Goal: Information Seeking & Learning: Find specific fact

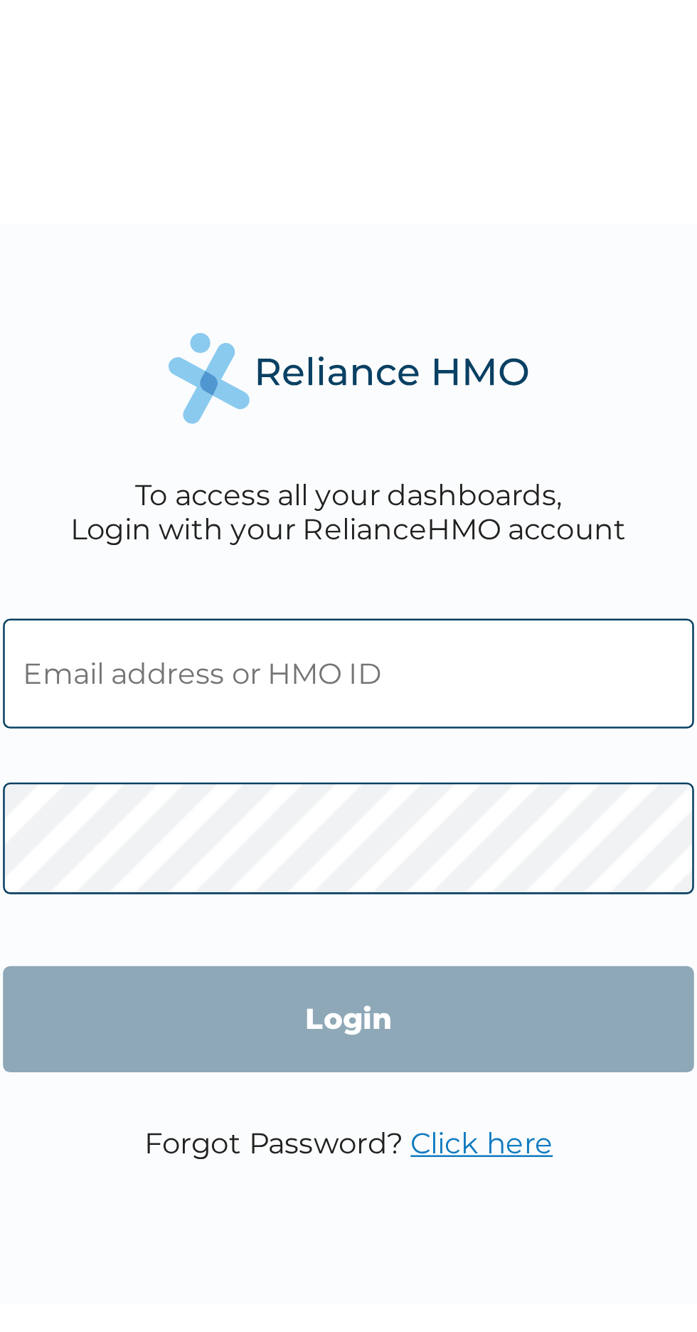
type input "[EMAIL_ADDRESS][DOMAIN_NAME]"
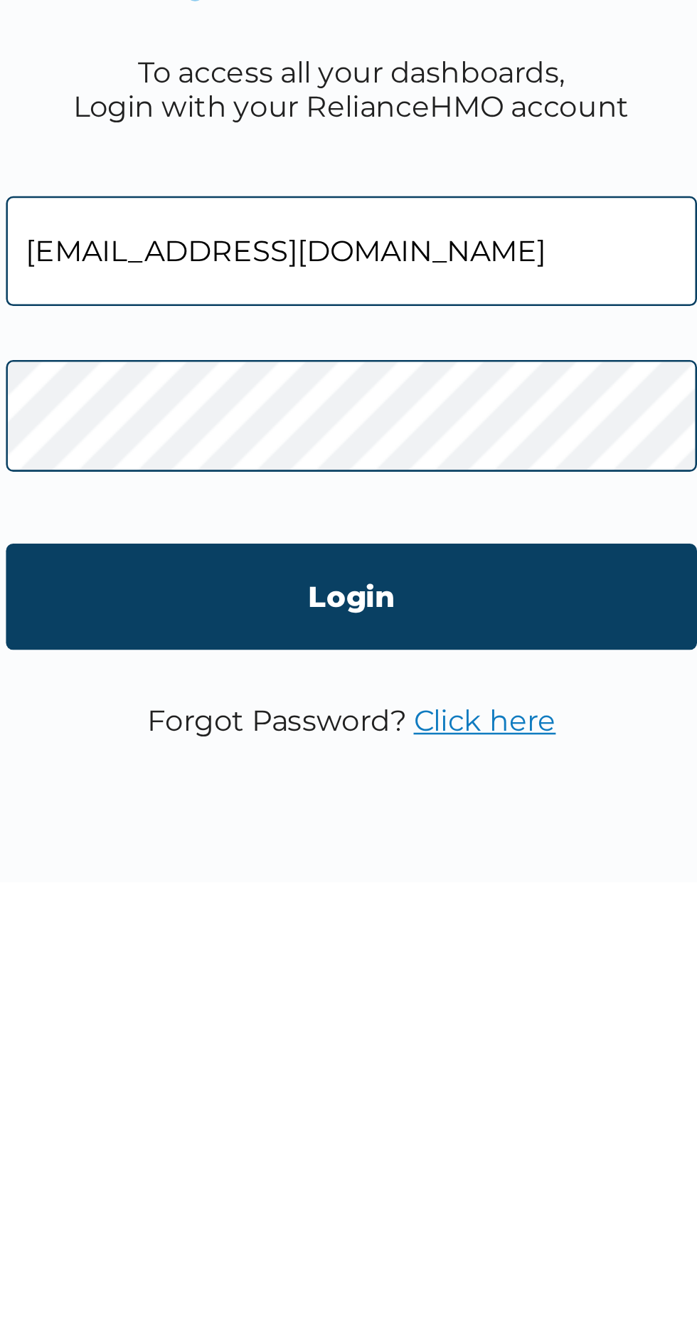
click at [414, 767] on input "Login" at bounding box center [348, 766] width 273 height 42
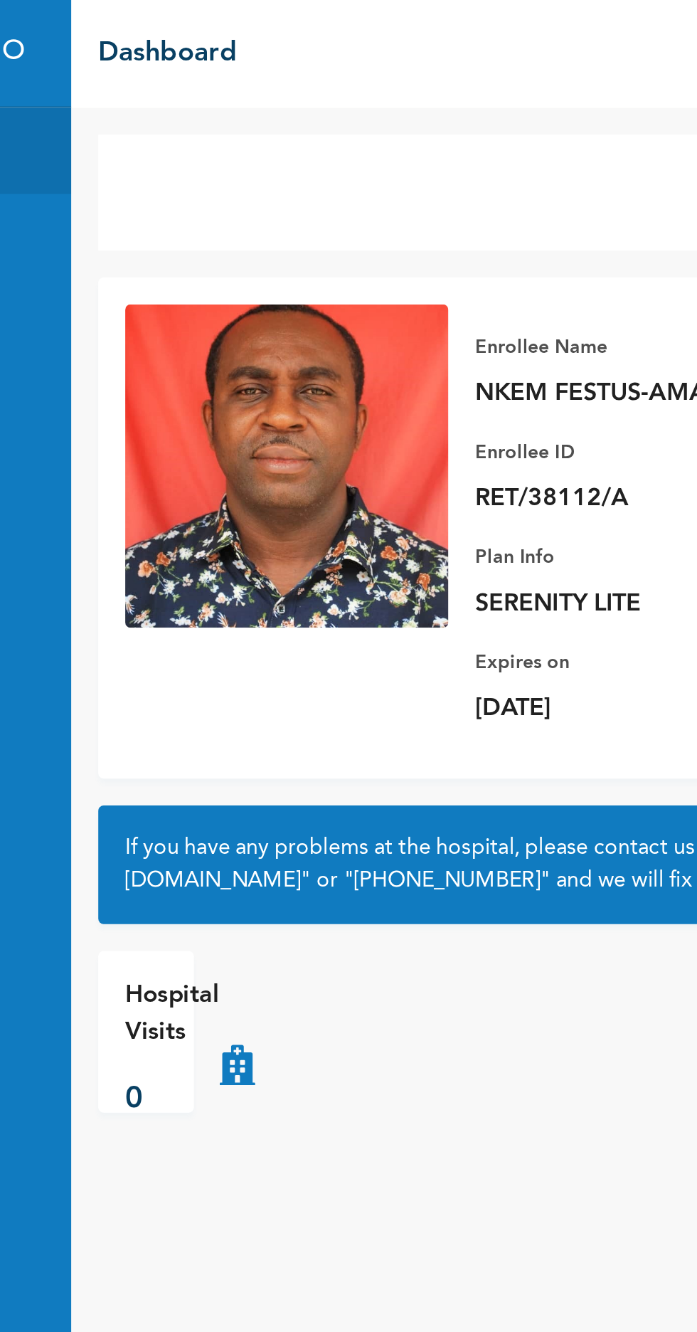
click at [327, 264] on img at bounding box center [291, 246] width 171 height 171
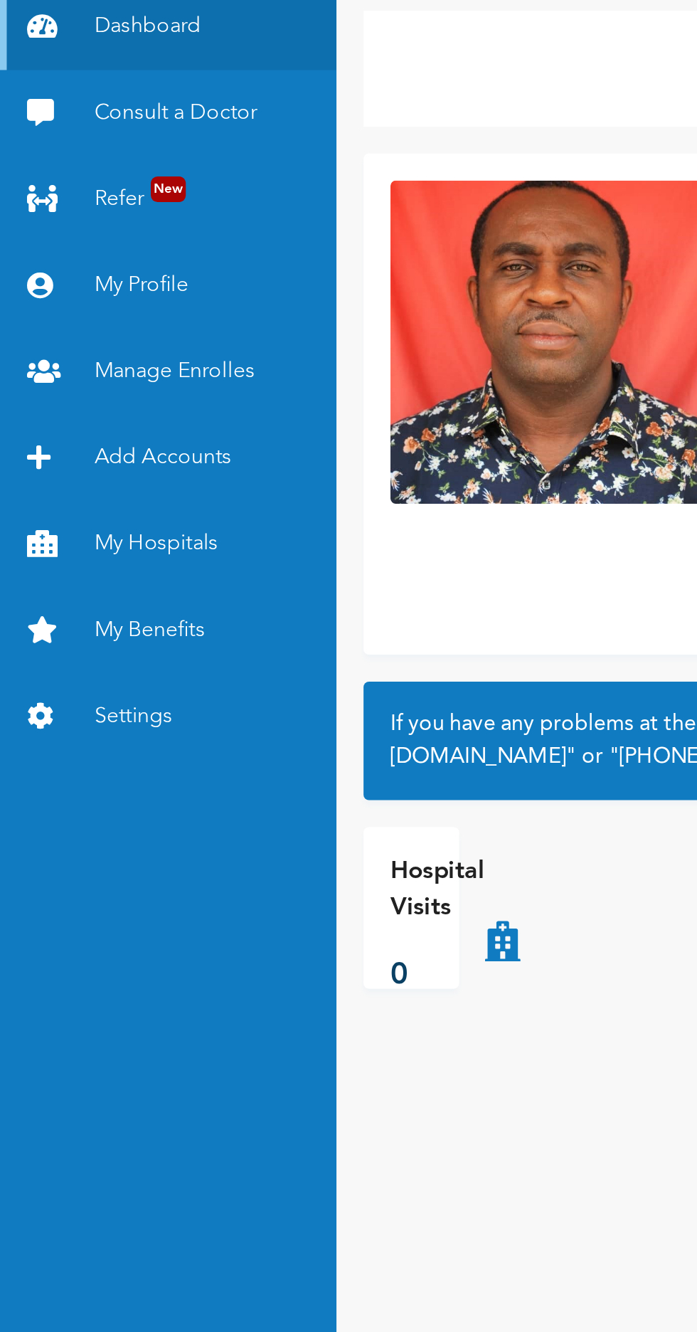
click at [132, 257] on link "Manage Enrolles" at bounding box center [89, 262] width 178 height 46
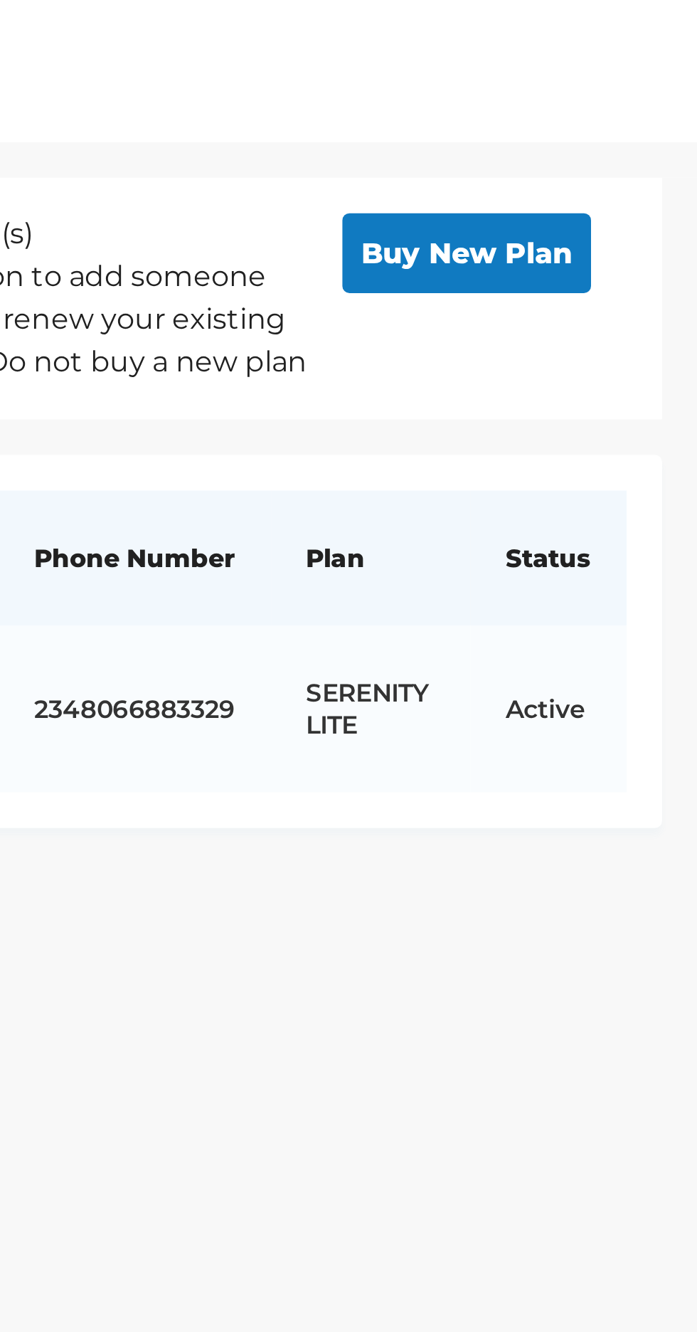
click at [631, 104] on button "Buy New Plan" at bounding box center [605, 101] width 100 height 32
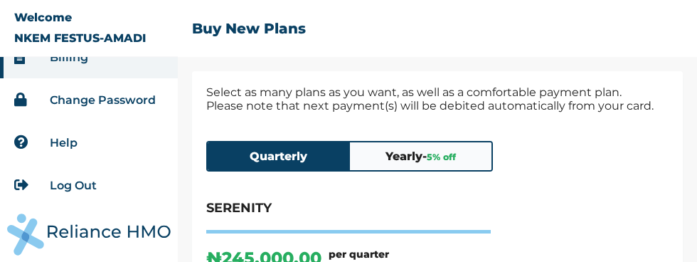
click at [451, 158] on span "5 % off" at bounding box center [441, 157] width 29 height 11
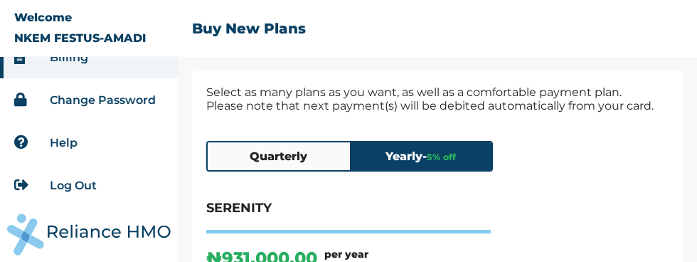
click at [247, 152] on button "Quarterly" at bounding box center [279, 156] width 142 height 28
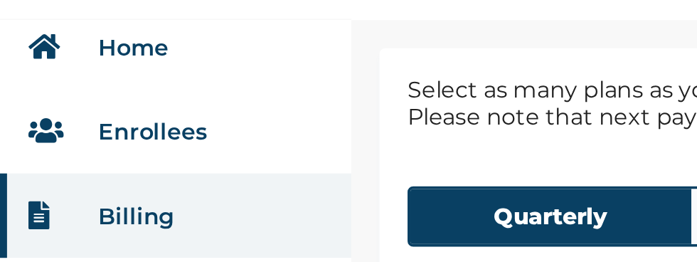
click at [61, 117] on link "Enrollees" at bounding box center [77, 114] width 55 height 14
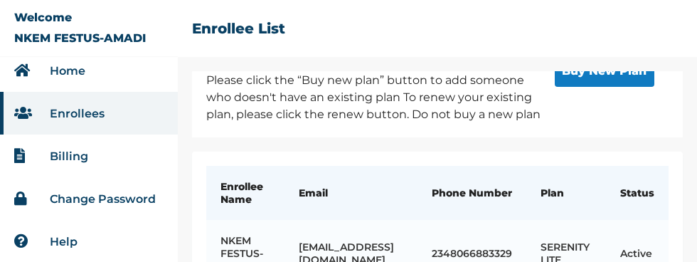
scroll to position [81, 0]
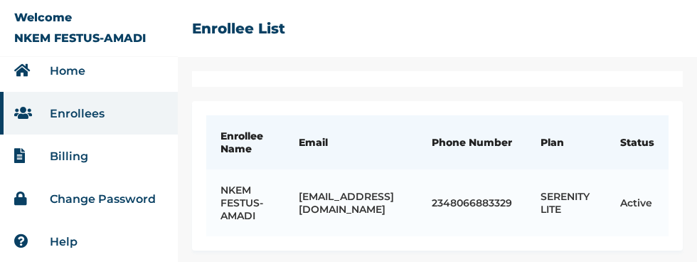
click at [233, 203] on td "NKEM FESTUS-AMADI" at bounding box center [245, 202] width 78 height 67
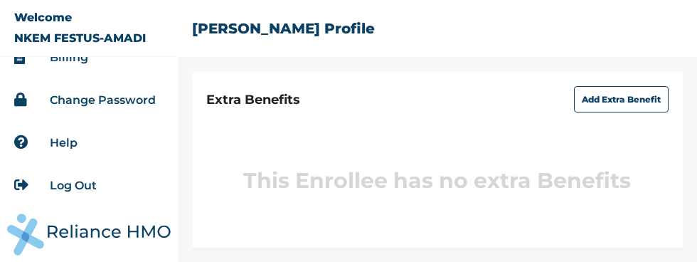
scroll to position [293, 0]
click at [634, 112] on button "Add Extra Benefit" at bounding box center [621, 99] width 95 height 26
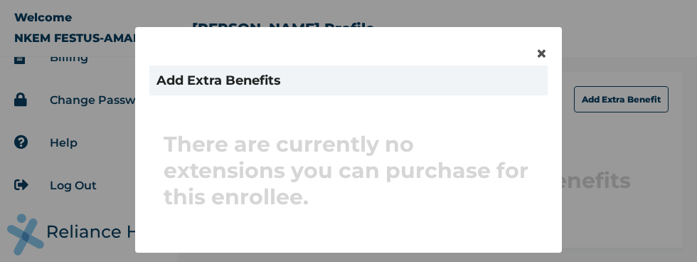
scroll to position [36, 0]
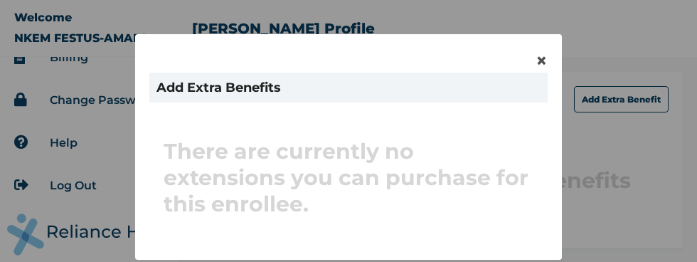
click at [543, 58] on span "×" at bounding box center [542, 60] width 12 height 24
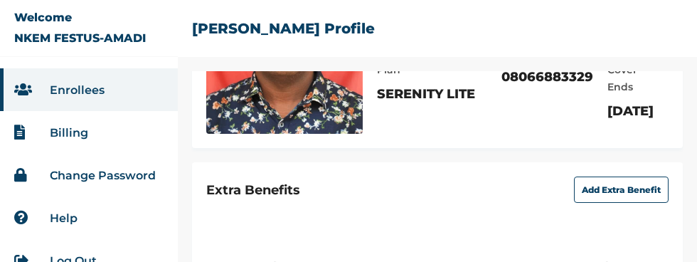
scroll to position [184, 0]
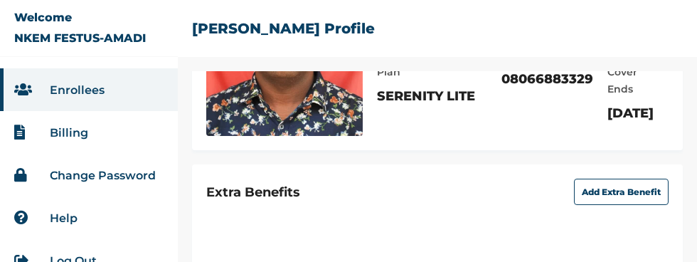
click at [381, 105] on p "SERENITY LITE" at bounding box center [432, 95] width 110 height 17
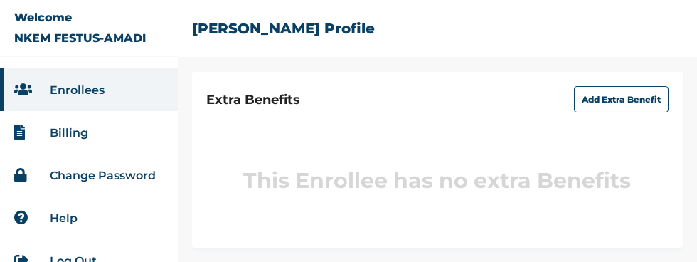
scroll to position [309, 0]
click at [71, 133] on link "Billing" at bounding box center [69, 133] width 38 height 14
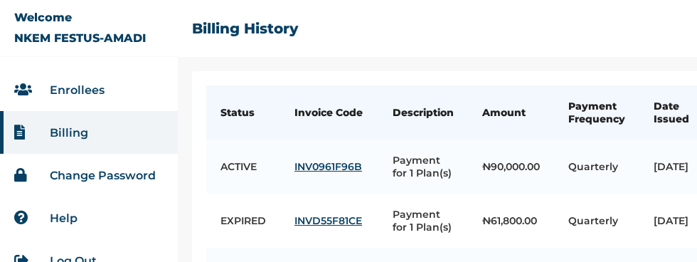
click at [233, 168] on td "ACTIVE" at bounding box center [243, 166] width 74 height 54
click at [349, 166] on link "INV0961F96B" at bounding box center [329, 166] width 70 height 13
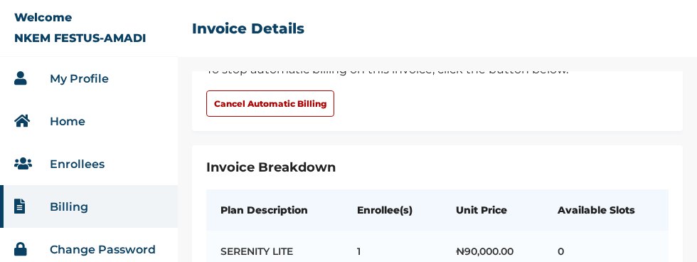
scroll to position [378, 0]
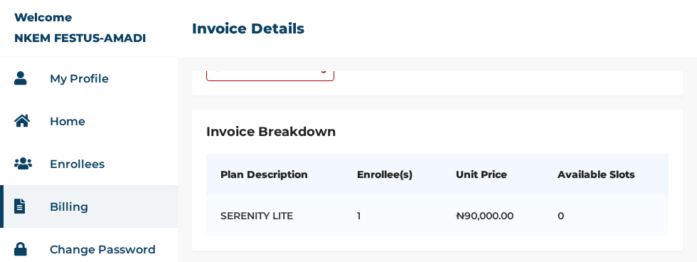
click at [68, 127] on link "Home" at bounding box center [68, 122] width 36 height 14
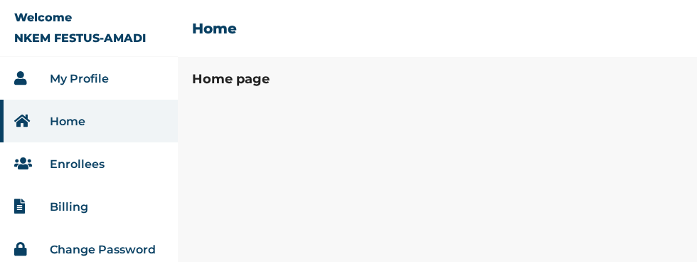
click at [73, 124] on link "Home" at bounding box center [68, 122] width 36 height 14
click at [75, 81] on link "My Profile" at bounding box center [79, 79] width 59 height 14
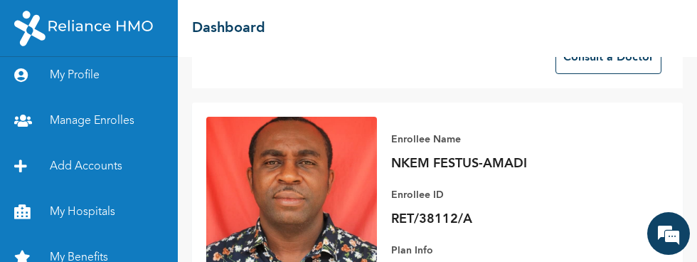
scroll to position [151, 0]
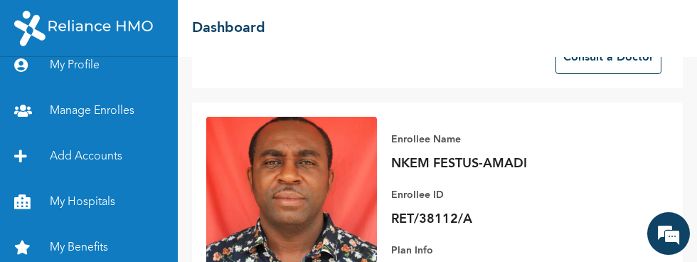
click at [51, 160] on link "Add Accounts" at bounding box center [89, 157] width 178 height 46
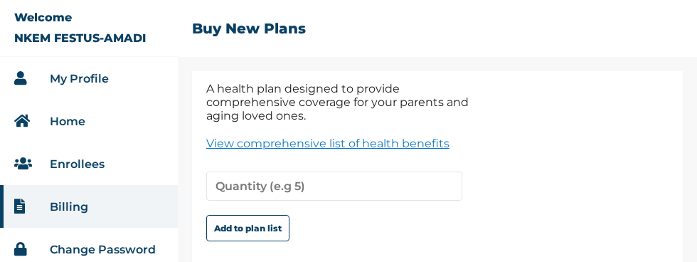
scroll to position [497, 0]
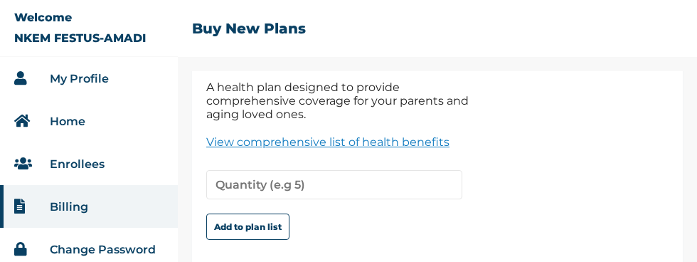
click at [233, 213] on button "Add to plan list" at bounding box center [247, 226] width 83 height 26
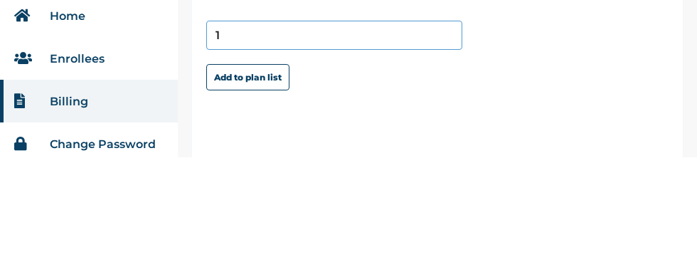
scroll to position [547, 0]
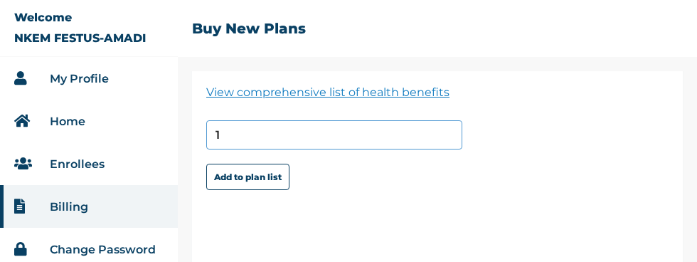
type input "1"
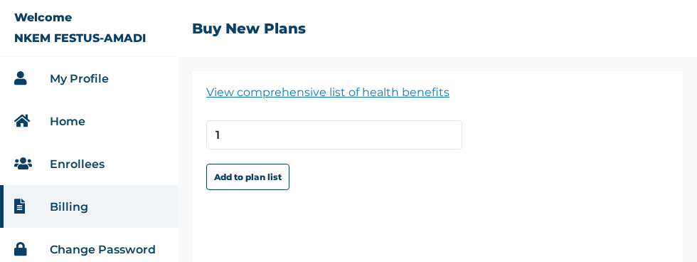
click at [66, 80] on link "My Profile" at bounding box center [79, 79] width 59 height 14
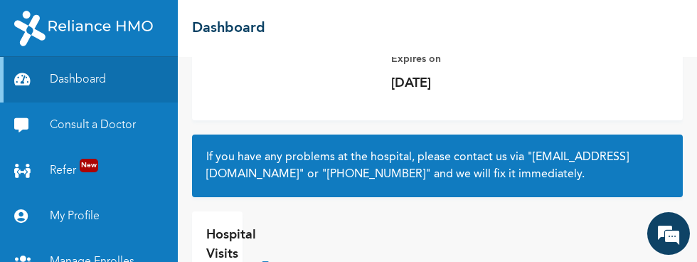
scroll to position [354, 0]
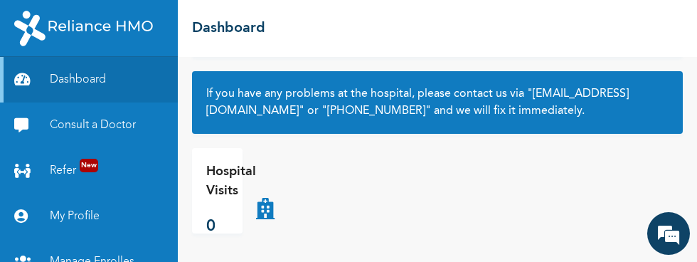
click at [250, 214] on div "Hospital Visits 0" at bounding box center [231, 190] width 50 height 57
click at [264, 210] on icon at bounding box center [265, 190] width 18 height 57
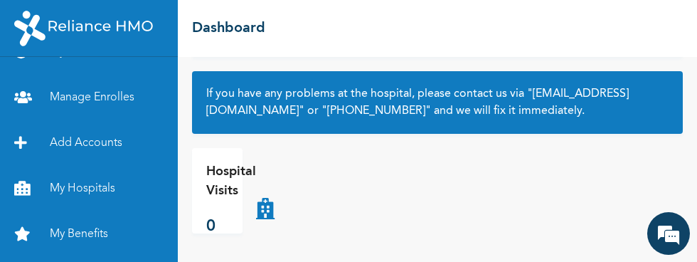
scroll to position [167, 0]
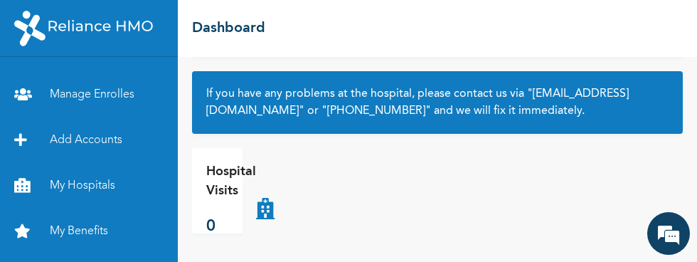
click at [70, 188] on link "My Hospitals" at bounding box center [89, 186] width 178 height 46
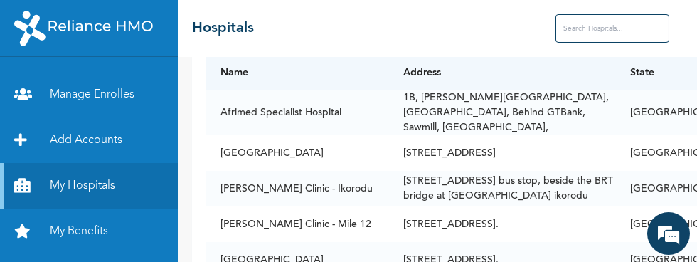
scroll to position [65, 0]
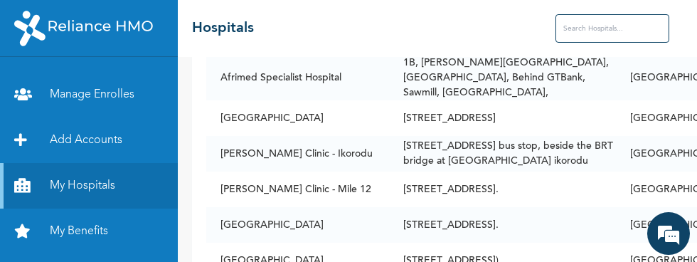
click at [556, 30] on input "text" at bounding box center [613, 28] width 114 height 28
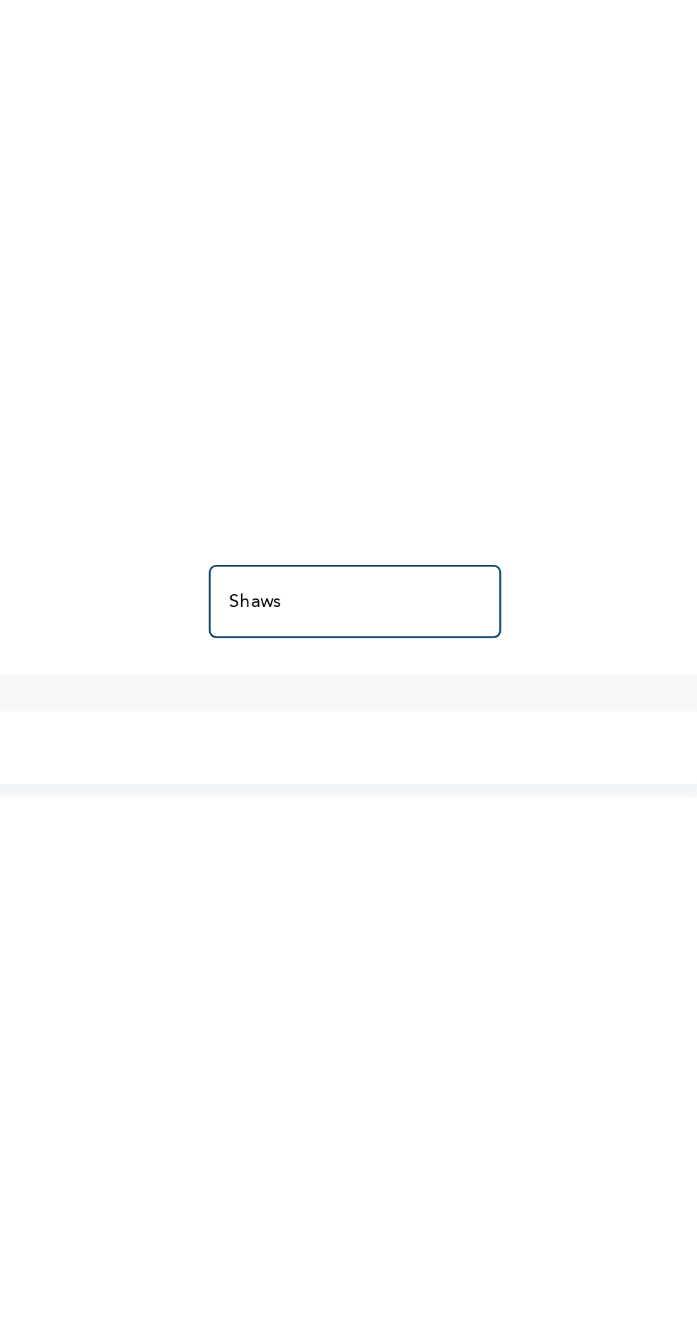
scroll to position [0, 0]
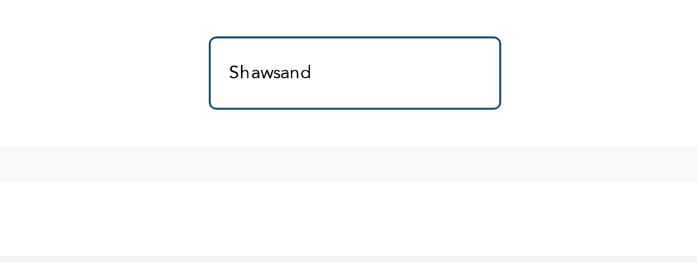
click at [563, 31] on input "Shawsand" at bounding box center [548, 28] width 114 height 28
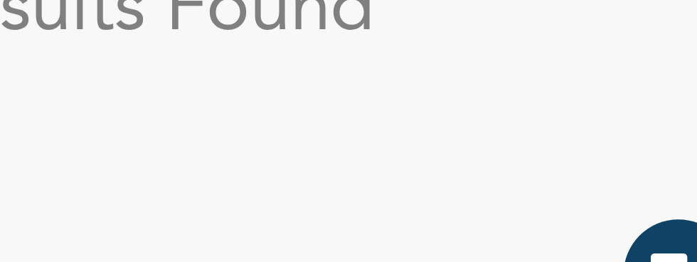
click at [622, 143] on div "No Results Found" at bounding box center [437, 159] width 519 height 205
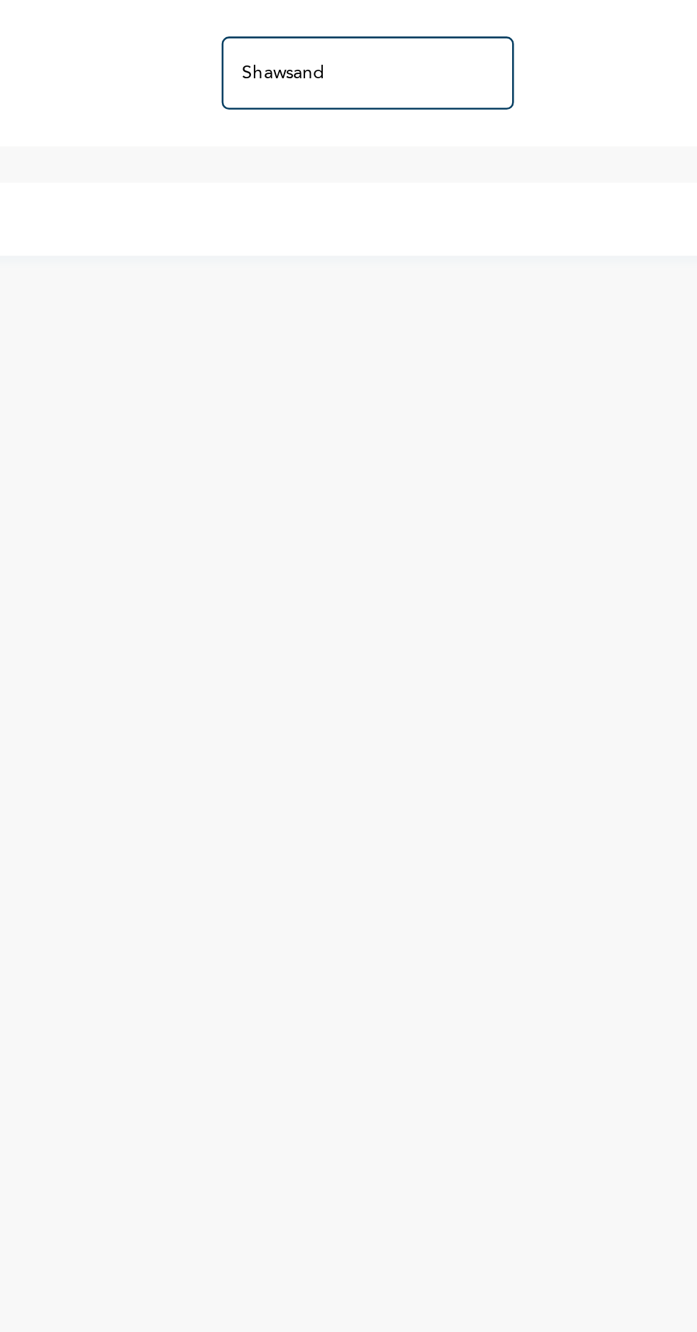
click at [551, 31] on input "Shawsand" at bounding box center [548, 28] width 114 height 28
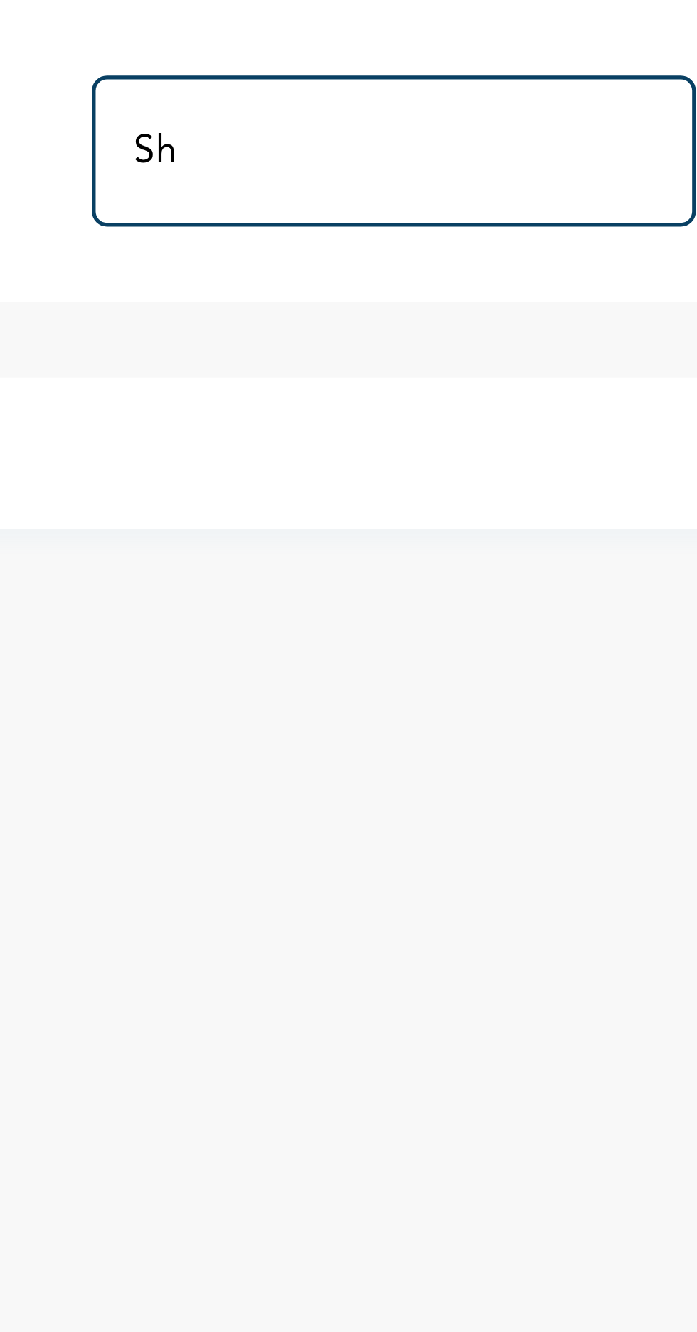
type input "S"
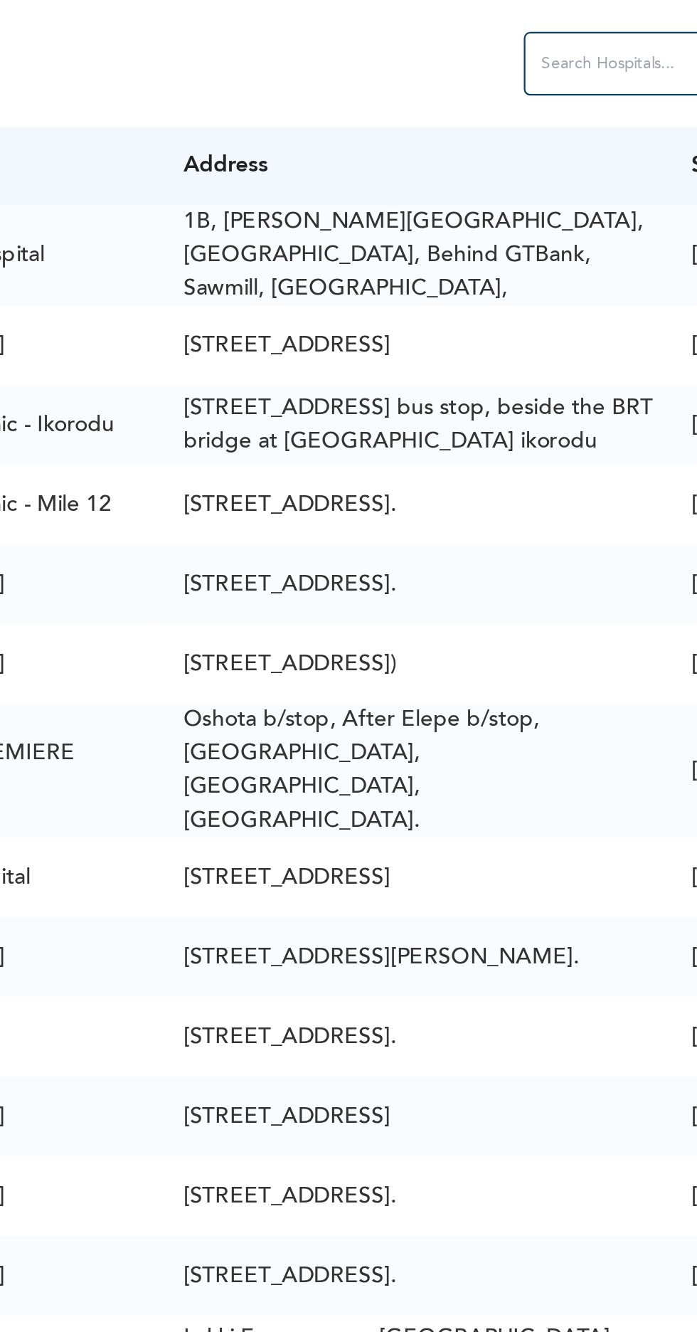
click at [556, 25] on input "text" at bounding box center [613, 28] width 114 height 28
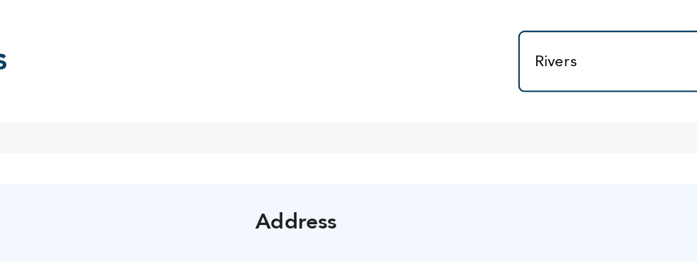
click at [522, 29] on input "Rivers" at bounding box center [548, 28] width 114 height 28
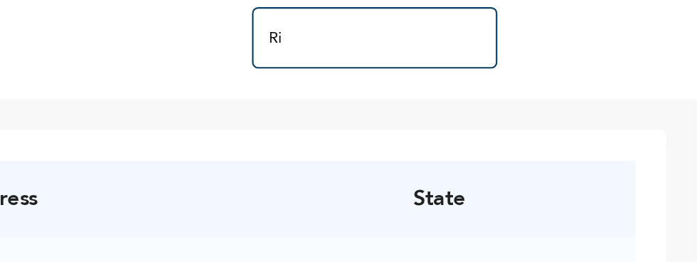
type input "R"
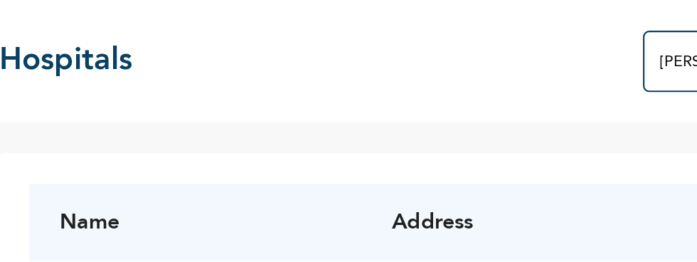
click at [505, 31] on input "[PERSON_NAME]" at bounding box center [548, 28] width 114 height 28
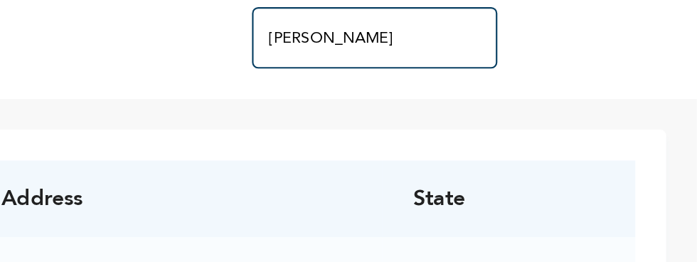
click at [552, 31] on input "[PERSON_NAME]" at bounding box center [548, 28] width 114 height 28
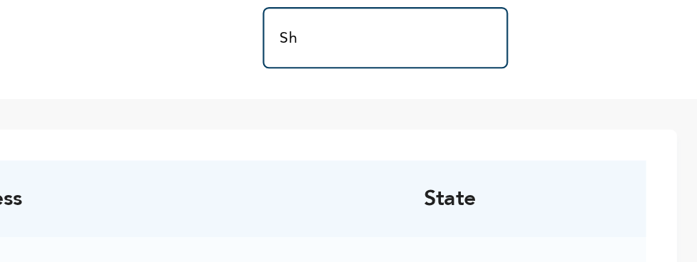
type input "S"
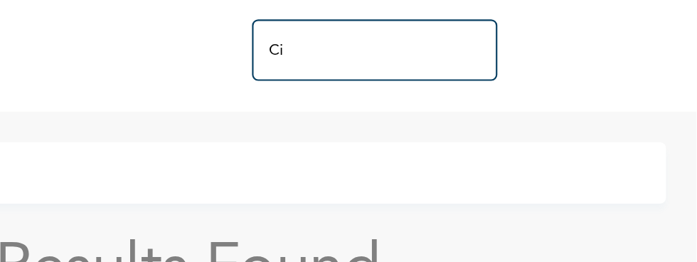
type input "C"
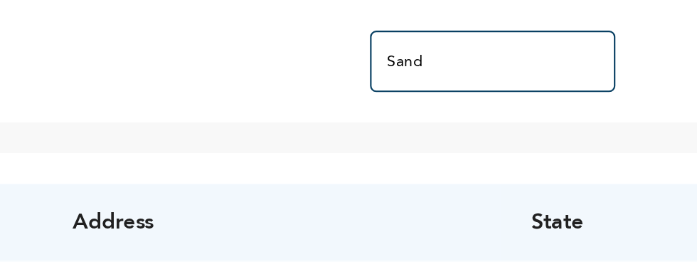
click at [535, 32] on input "Sand" at bounding box center [548, 28] width 114 height 28
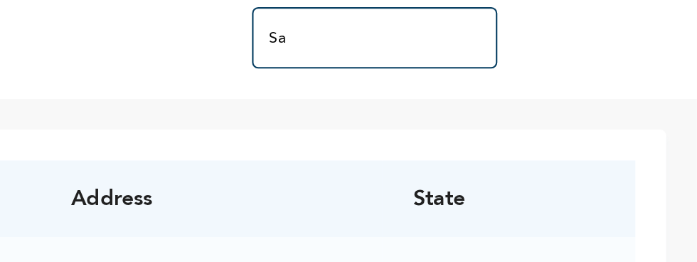
type input "S"
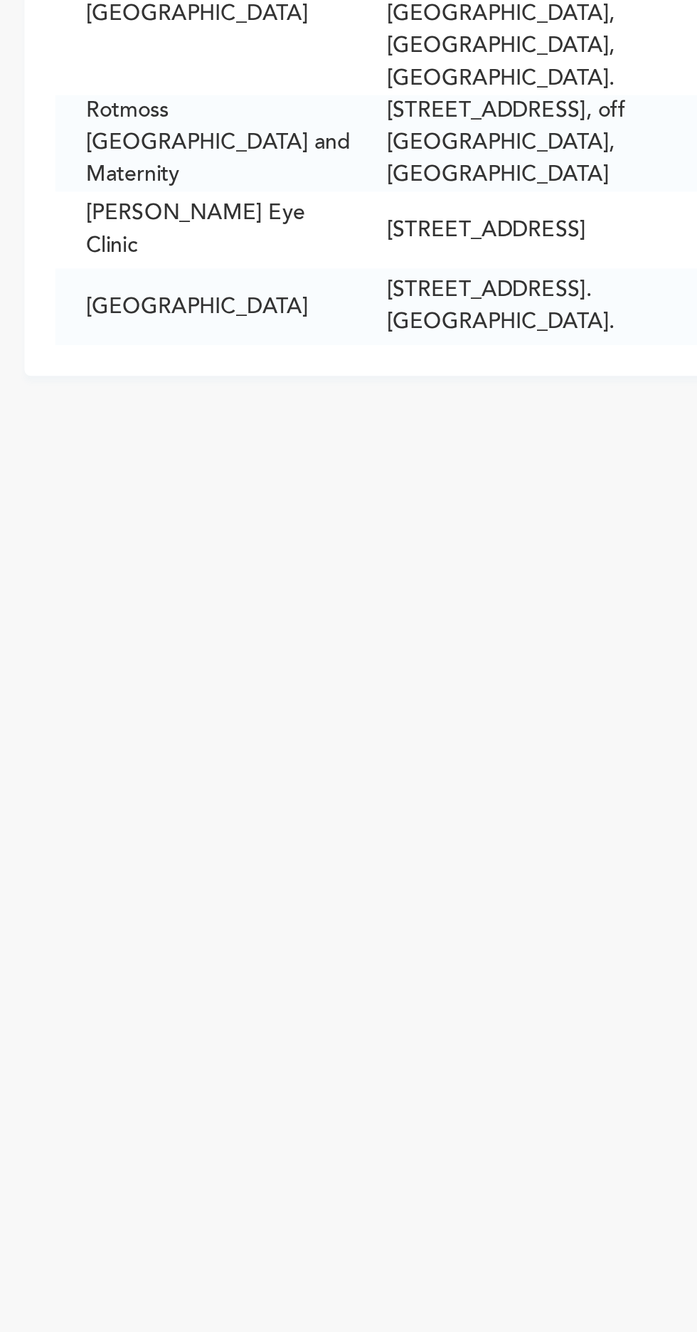
type input "[GEOGRAPHIC_DATA]"
